Goal: Find specific page/section

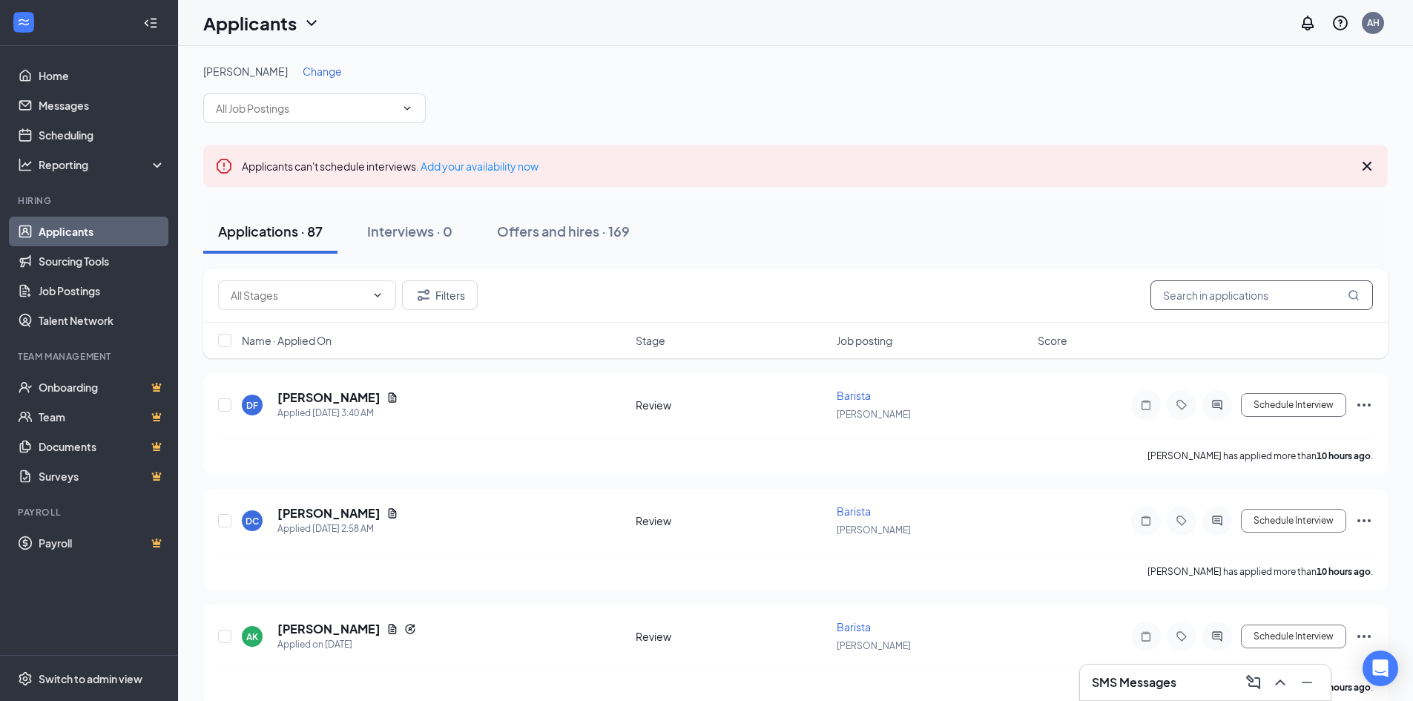
click at [1212, 296] on input "text" at bounding box center [1262, 295] width 223 height 30
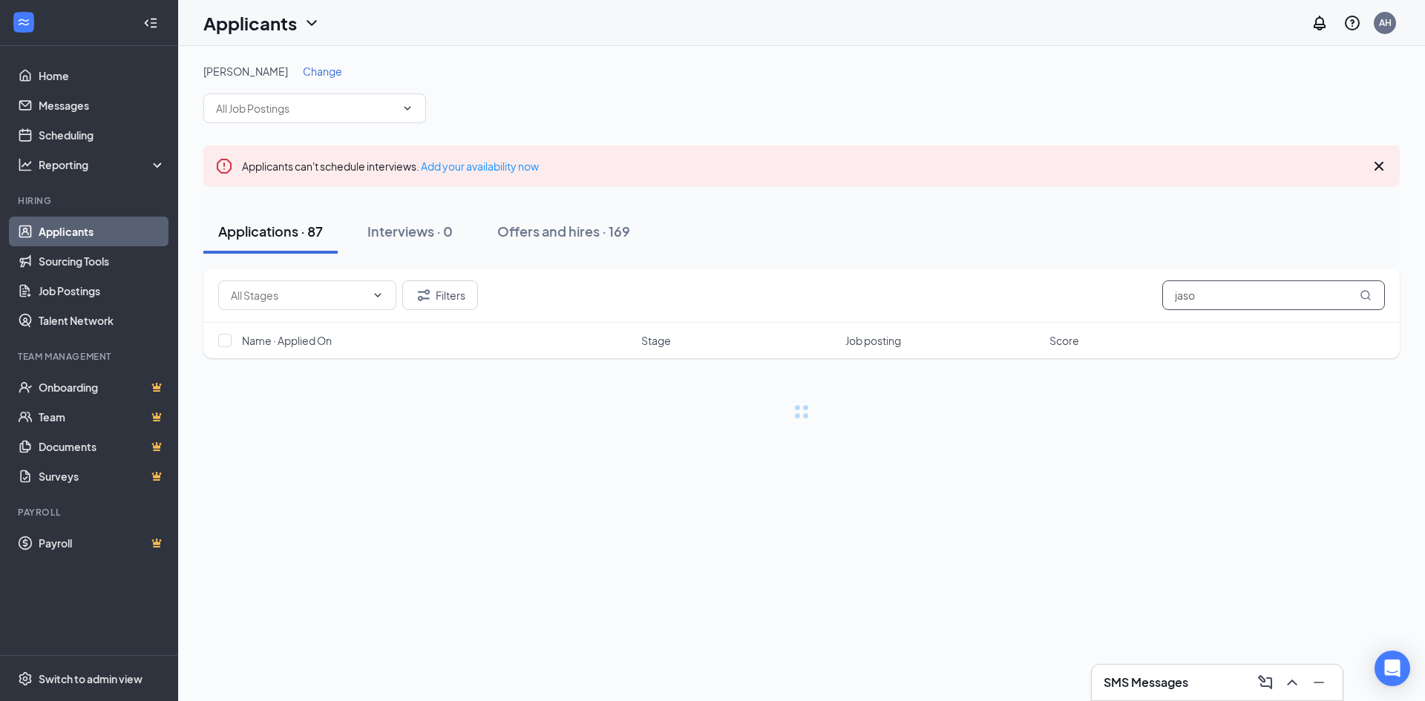
type input "jason"
